Goal: Navigation & Orientation: Find specific page/section

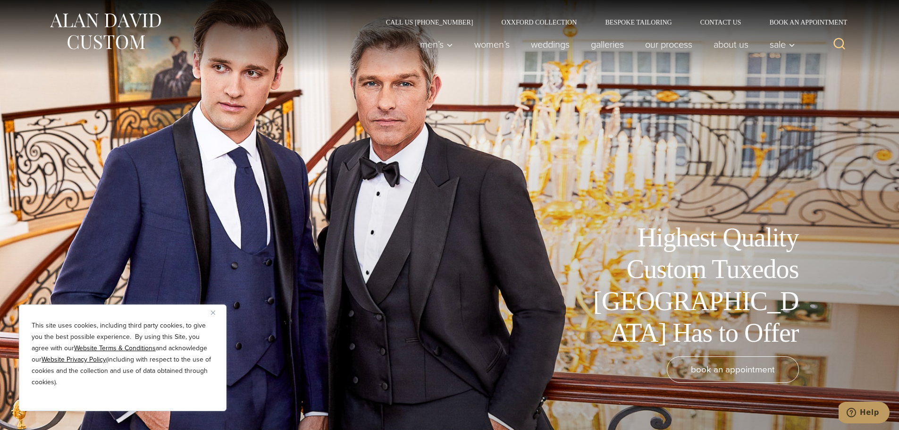
click at [212, 313] on img "Close" at bounding box center [213, 313] width 4 height 4
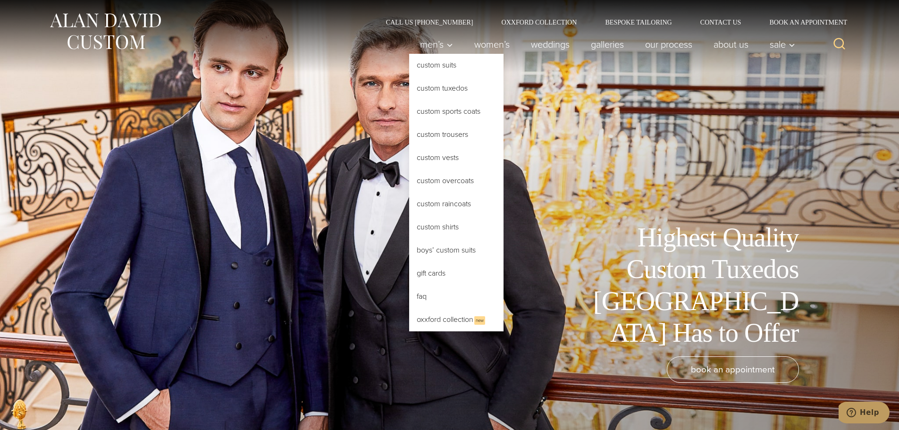
click at [446, 88] on link "Custom Tuxedos" at bounding box center [456, 88] width 94 height 23
click at [428, 88] on link "Custom Tuxedos" at bounding box center [456, 88] width 94 height 23
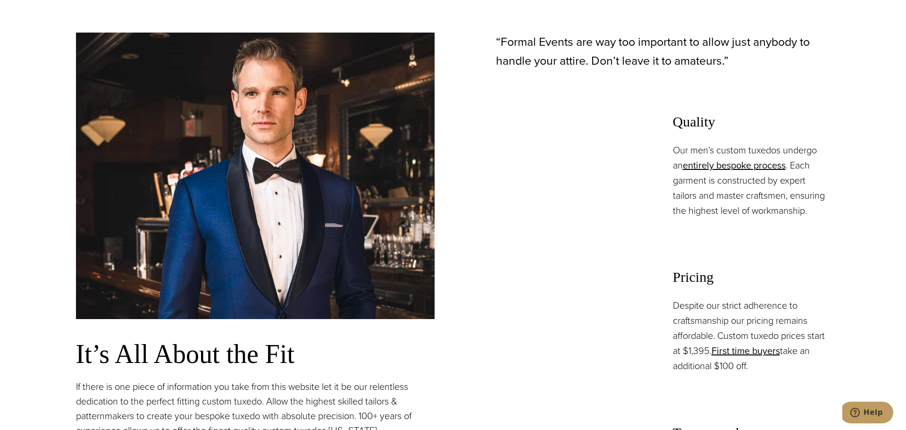
scroll to position [661, 0]
